Goal: Task Accomplishment & Management: Complete application form

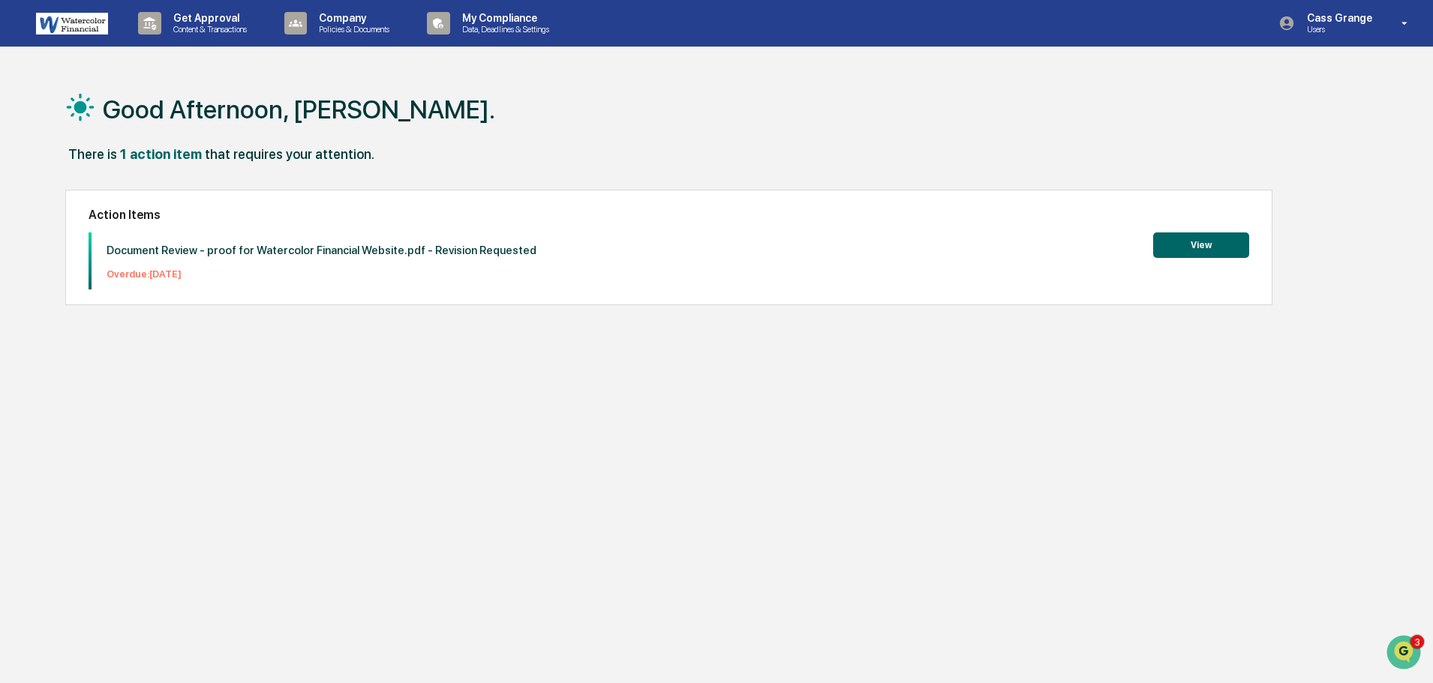
click at [1176, 248] on button "View" at bounding box center [1201, 246] width 96 height 26
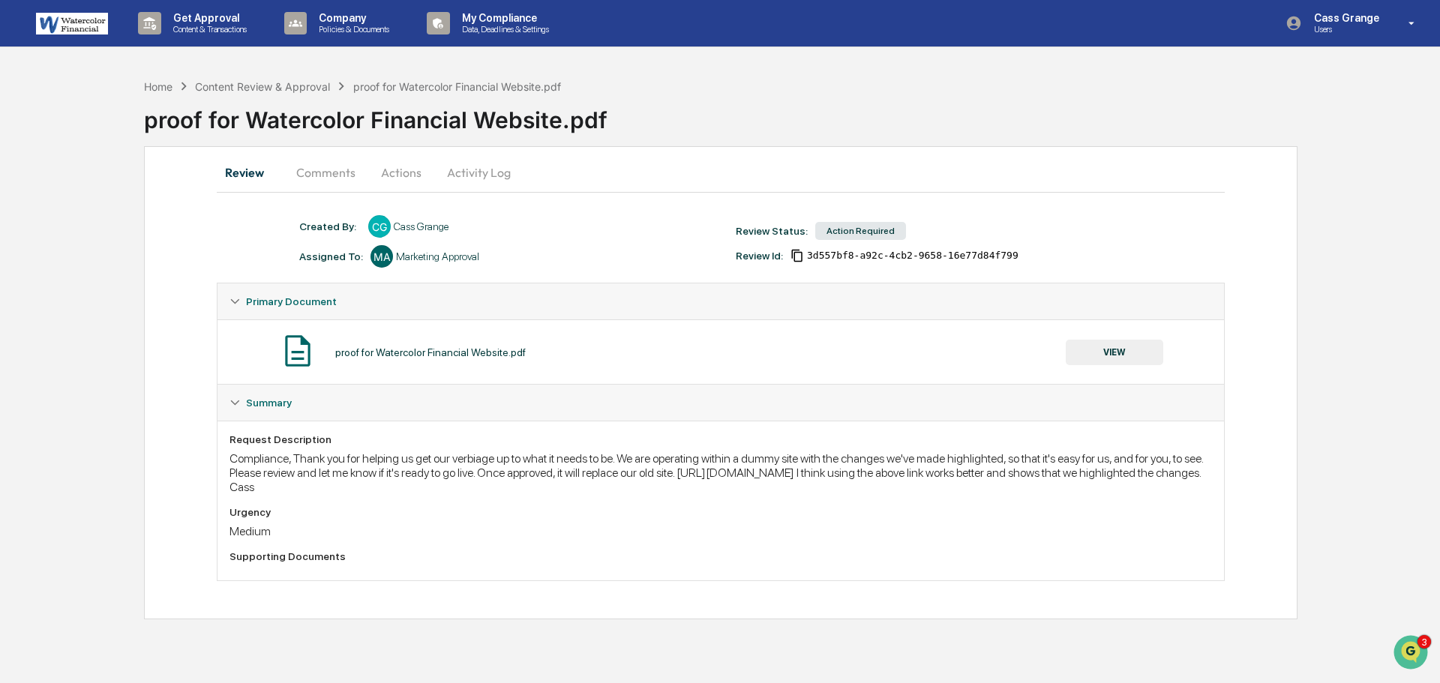
click at [1117, 356] on button "VIEW" at bounding box center [1115, 353] width 98 height 26
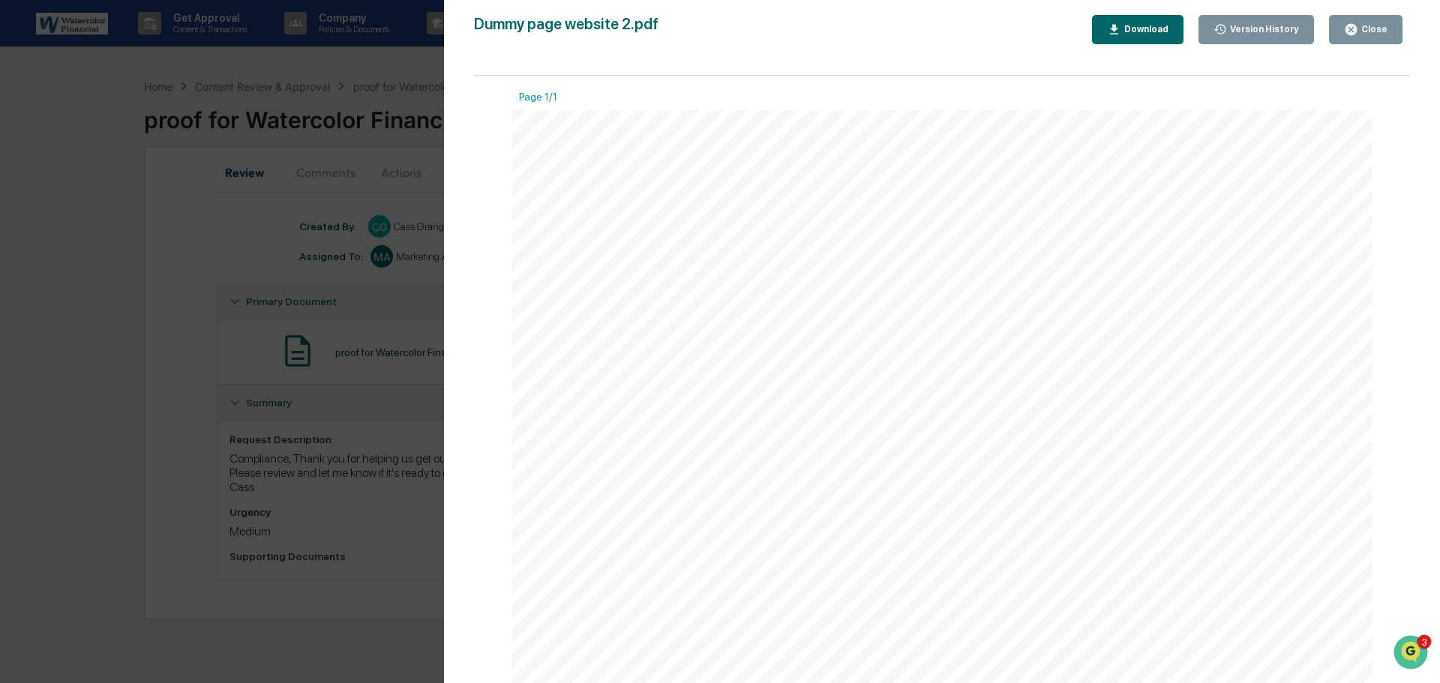
click at [1347, 32] on icon "button" at bounding box center [1351, 30] width 14 height 14
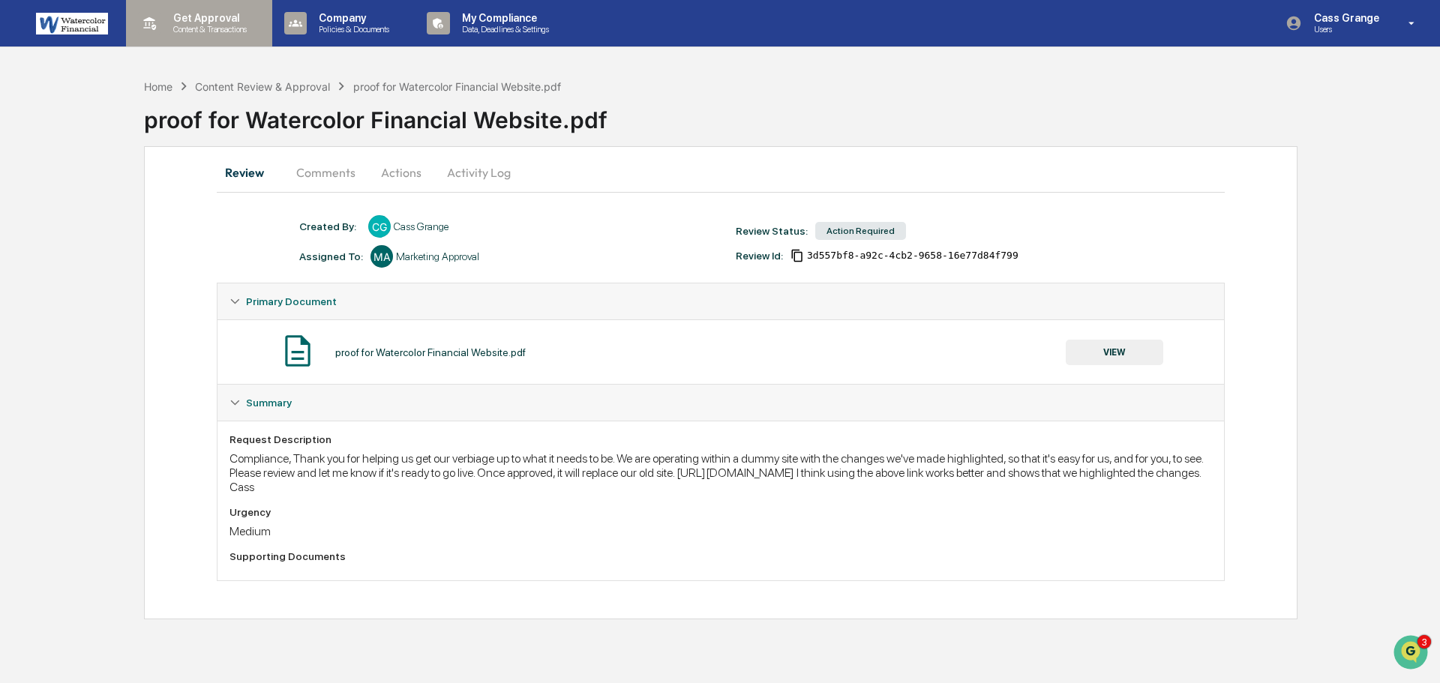
click at [229, 20] on p "Get Approval" at bounding box center [207, 18] width 93 height 12
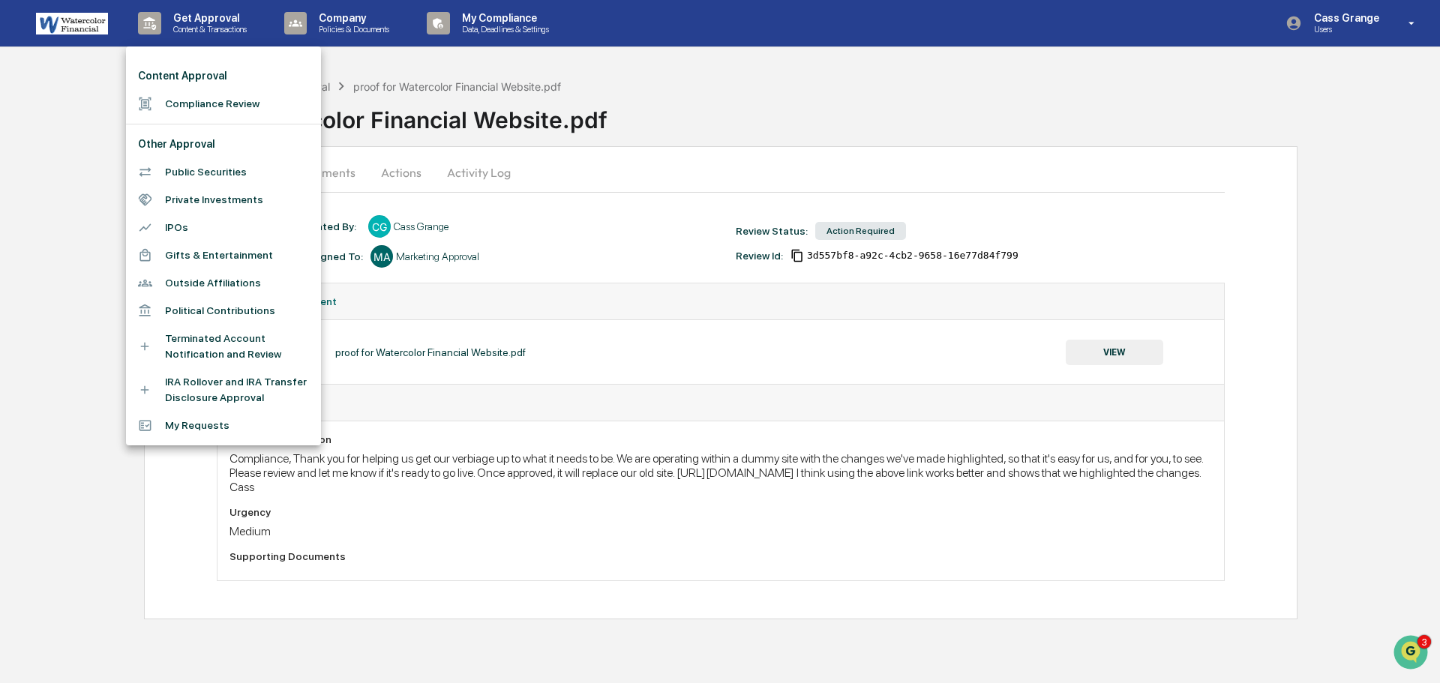
click at [203, 101] on li "Compliance Review" at bounding box center [223, 104] width 195 height 28
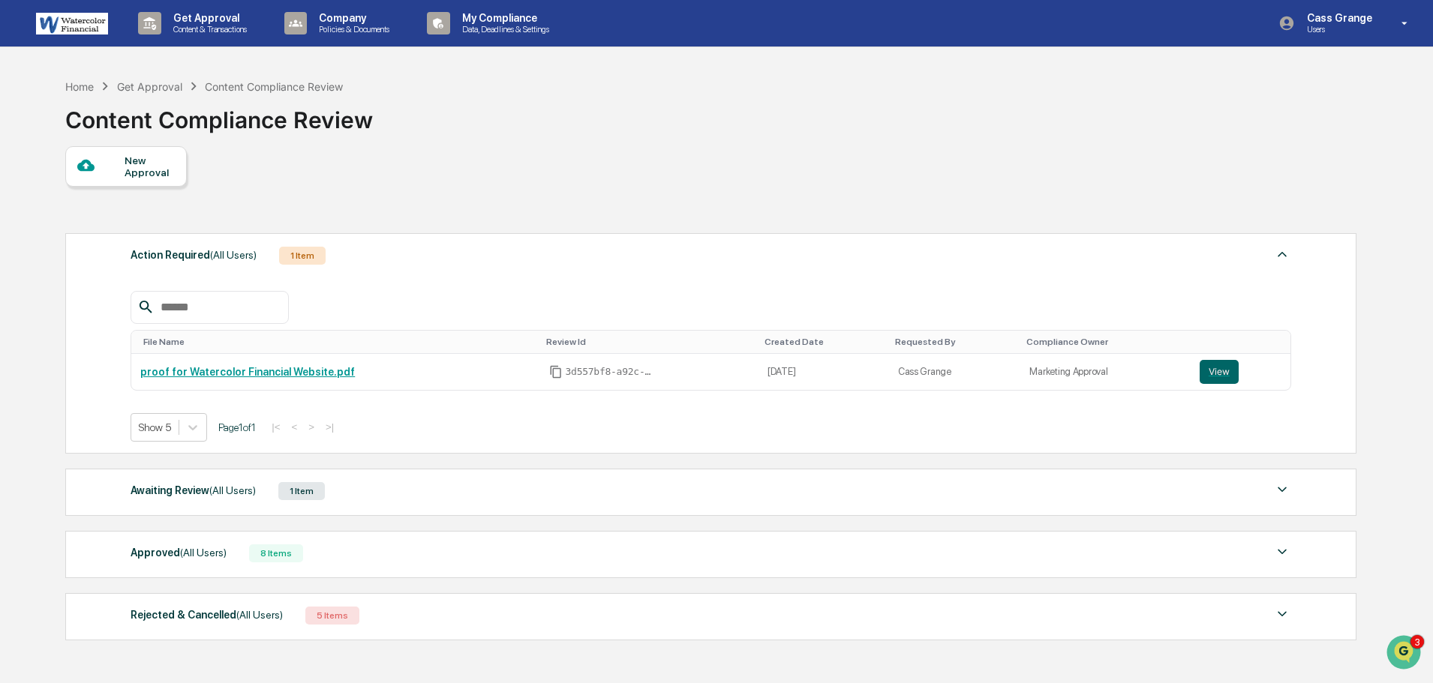
click at [146, 176] on div "New Approval" at bounding box center [150, 167] width 50 height 24
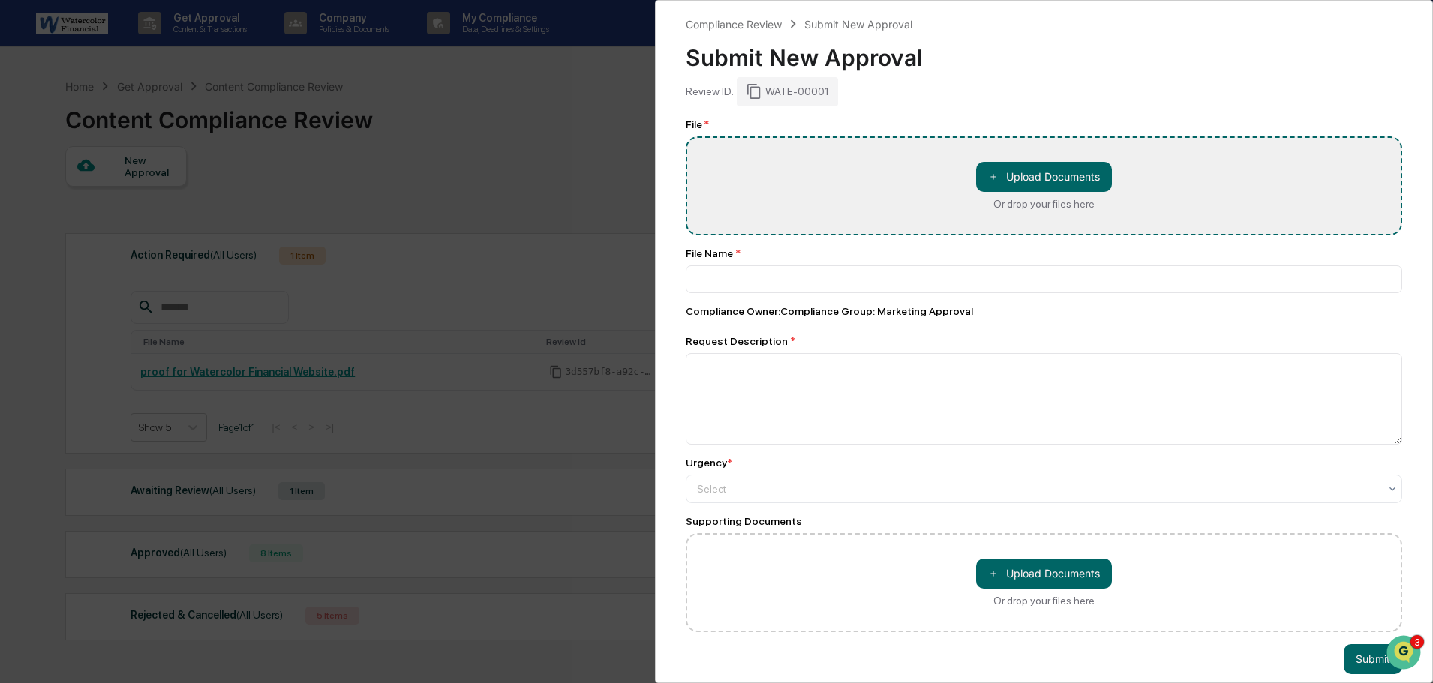
type input "**********"
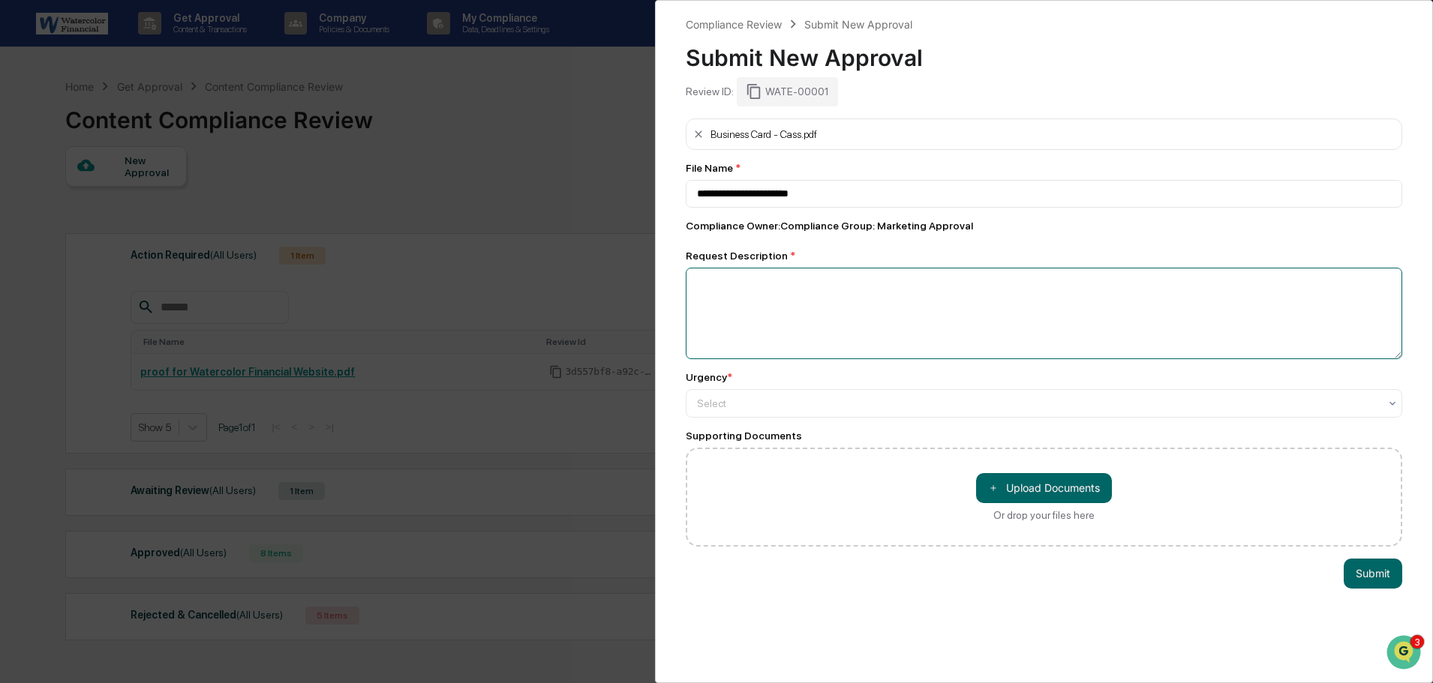
click at [750, 281] on textarea at bounding box center [1044, 314] width 716 height 92
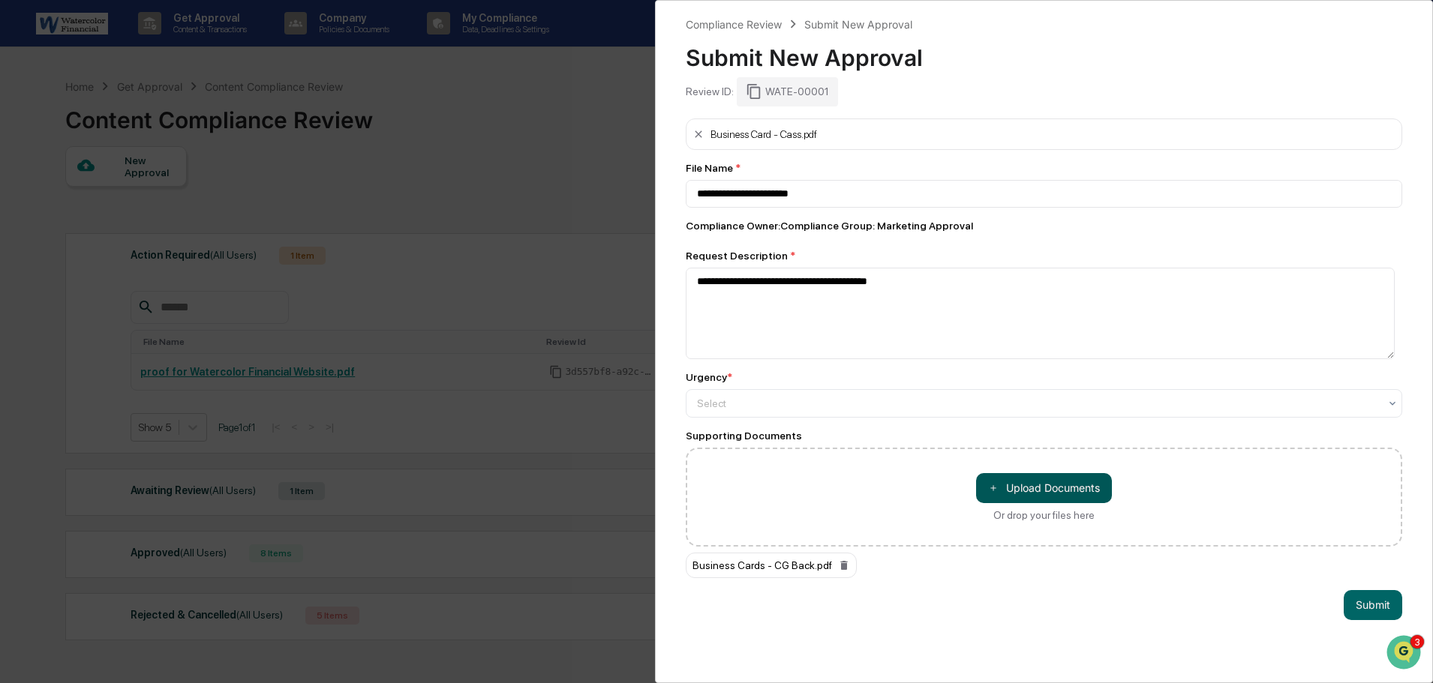
click at [1000, 492] on button "＋ Upload Documents" at bounding box center [1044, 488] width 136 height 30
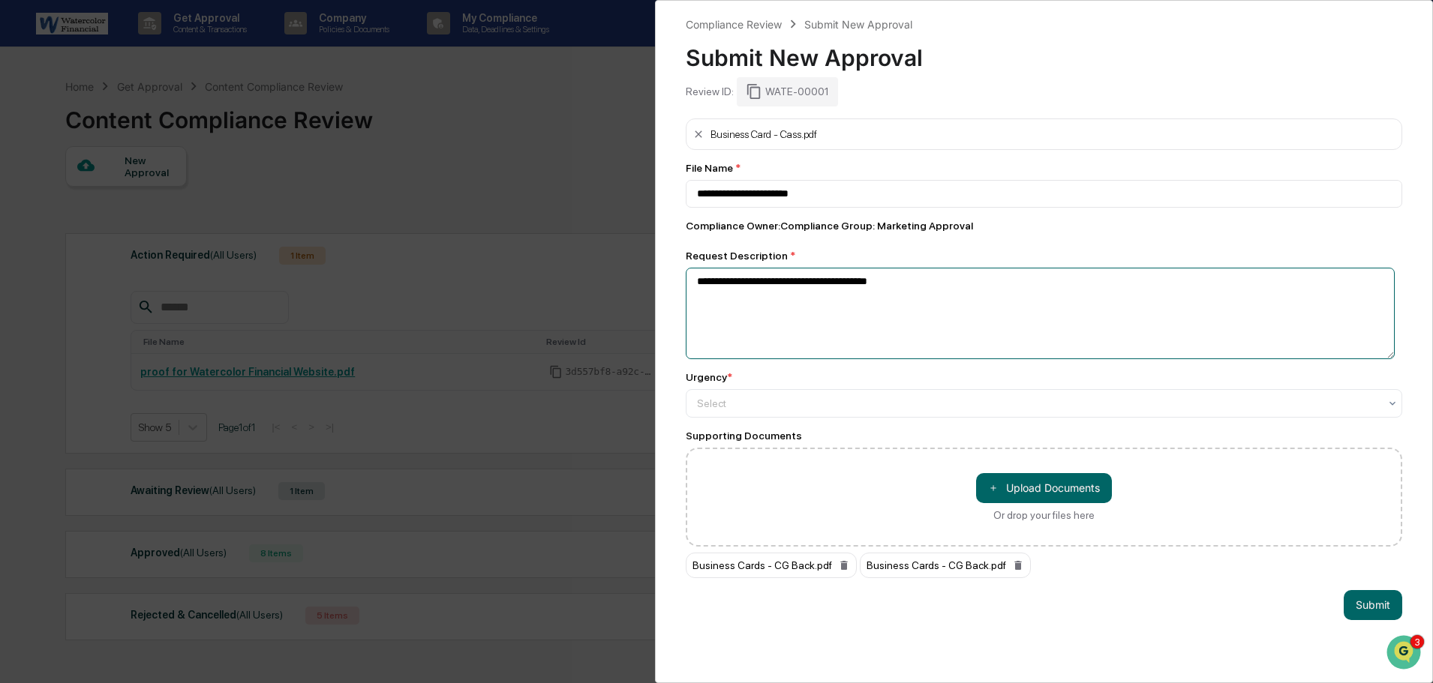
click at [923, 285] on textarea "**********" at bounding box center [1040, 314] width 709 height 92
type textarea "**********"
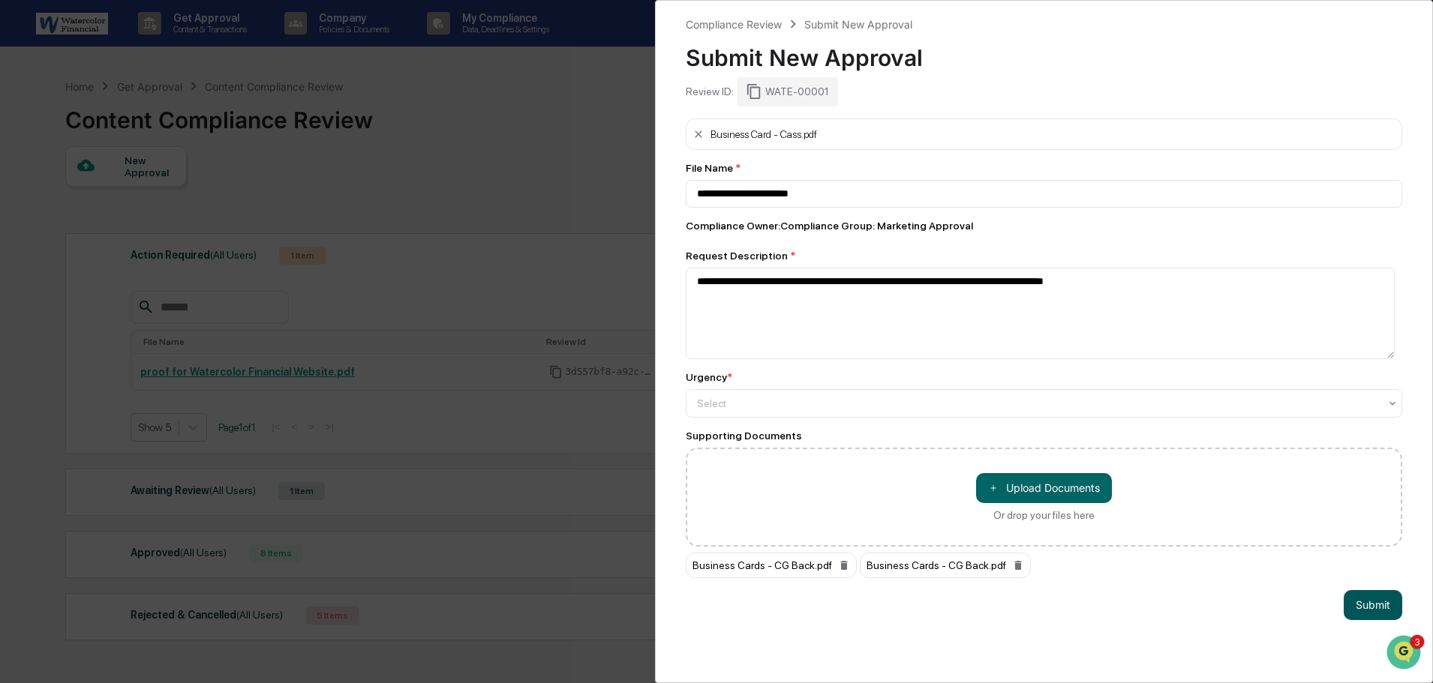
click at [1359, 603] on button "Submit" at bounding box center [1373, 605] width 59 height 30
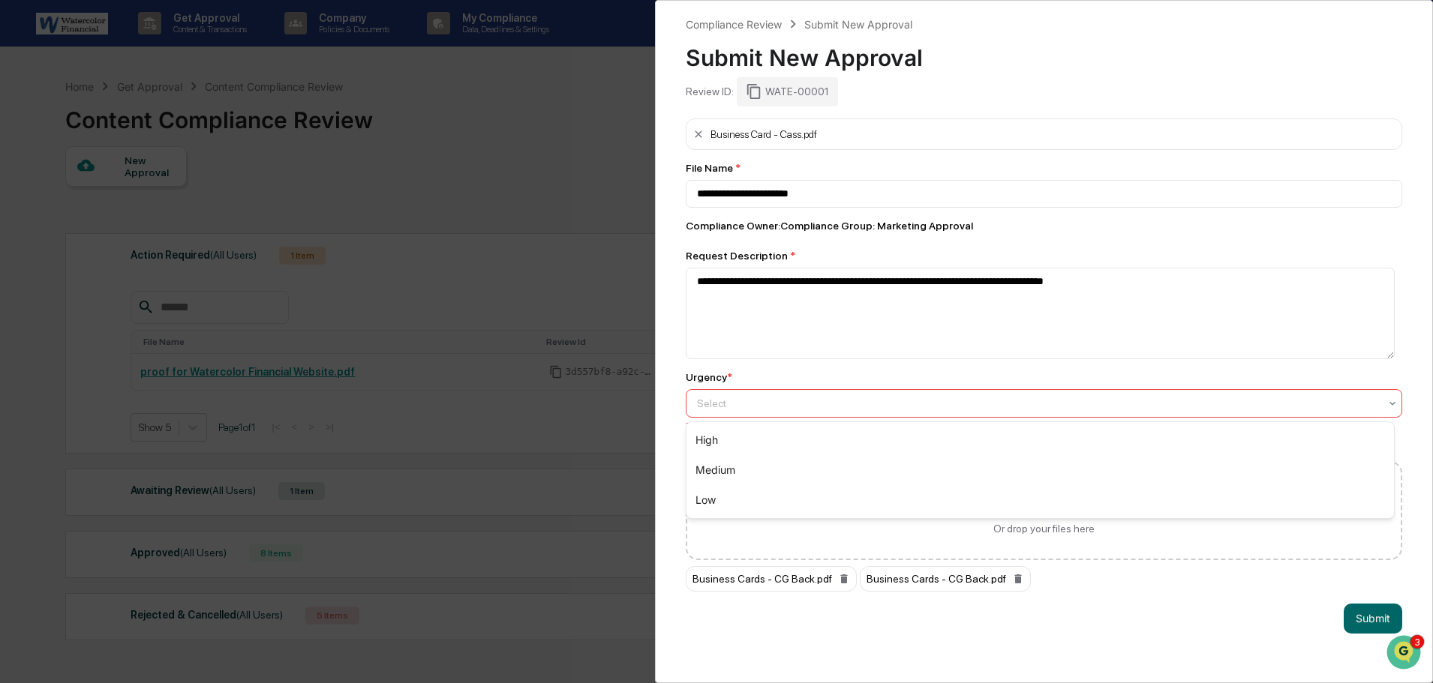
click at [750, 402] on div at bounding box center [1038, 403] width 682 height 15
click at [733, 460] on div "Medium" at bounding box center [1039, 470] width 707 height 30
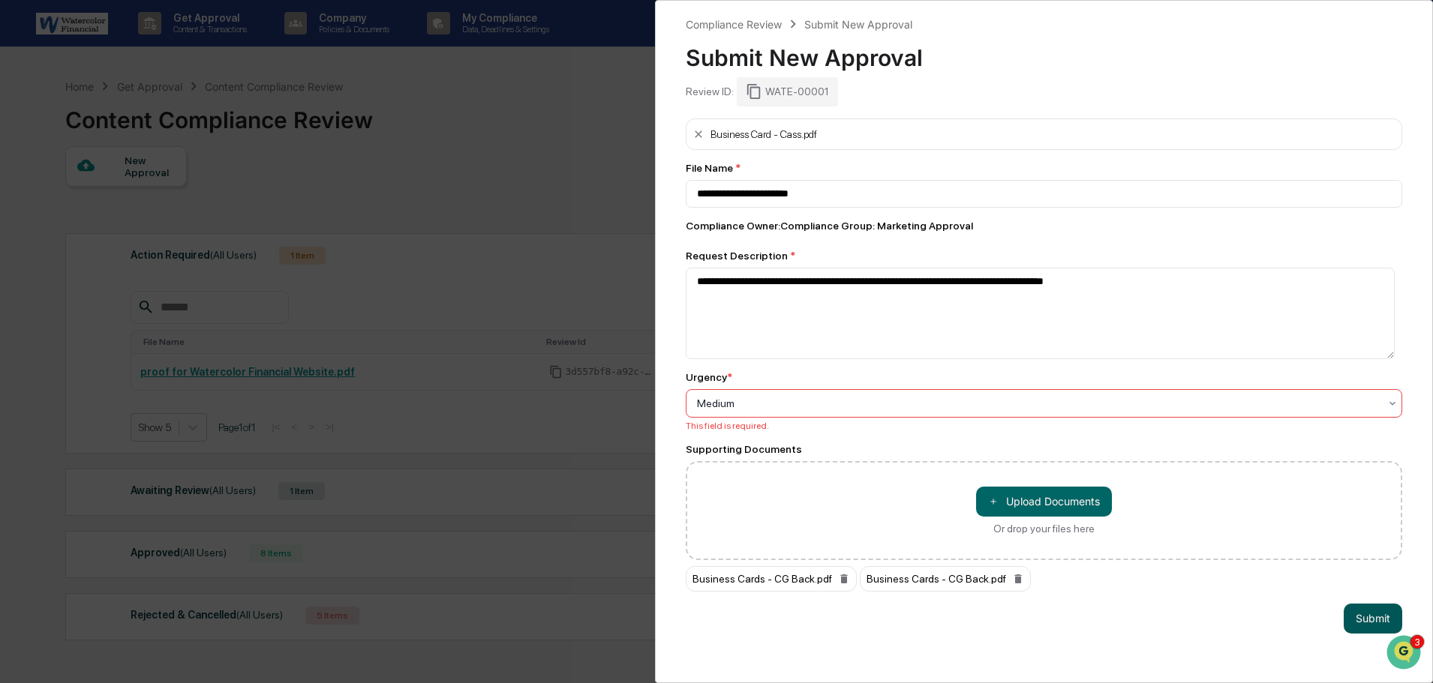
click at [1344, 614] on button "Submit" at bounding box center [1373, 619] width 59 height 30
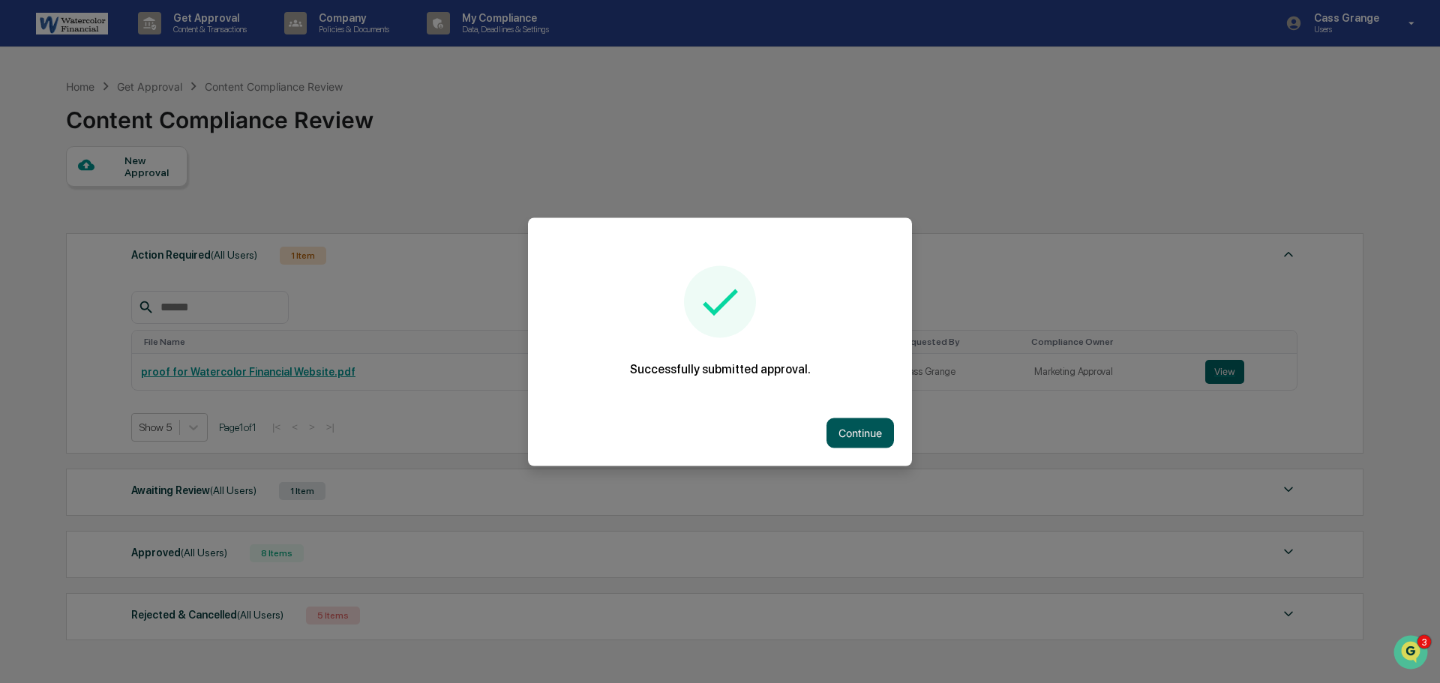
click at [859, 431] on button "Continue" at bounding box center [861, 433] width 68 height 30
